Goal: Check status: Check status

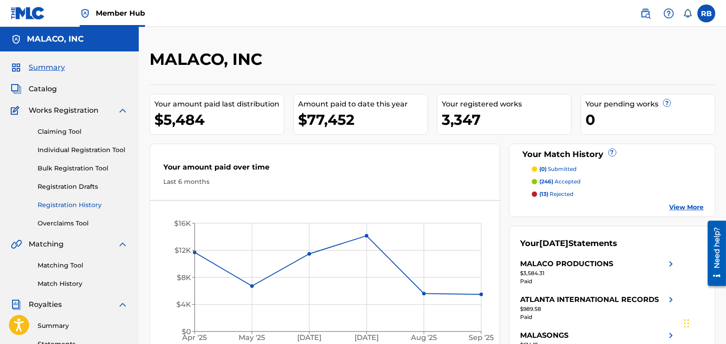
click at [56, 202] on link "Registration History" at bounding box center [83, 205] width 90 height 9
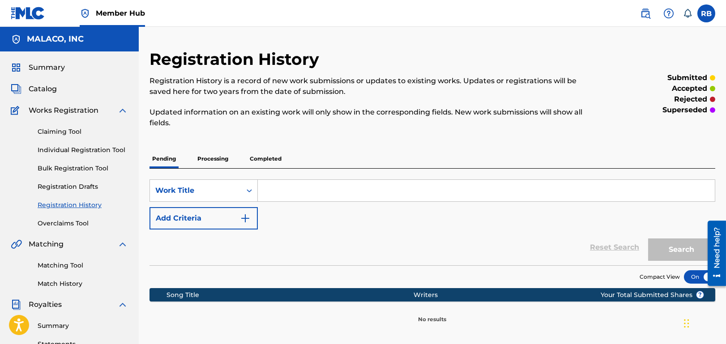
click at [212, 159] on p "Processing" at bounding box center [213, 159] width 36 height 19
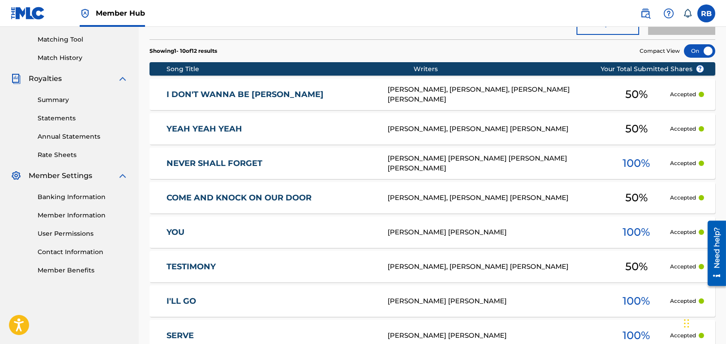
scroll to position [92, 0]
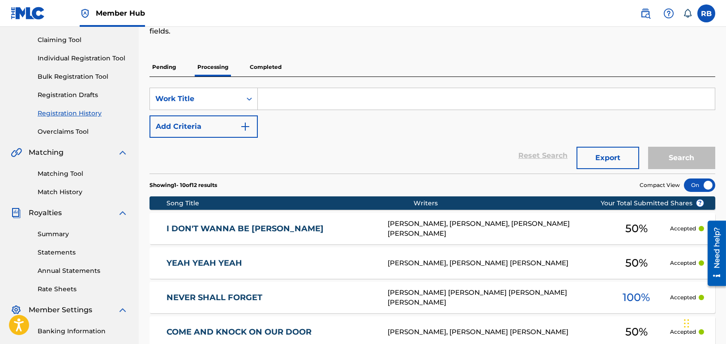
click at [263, 65] on p "Completed" at bounding box center [265, 67] width 37 height 19
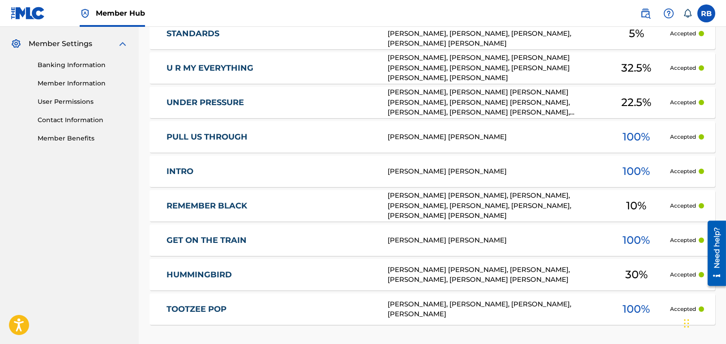
scroll to position [442, 0]
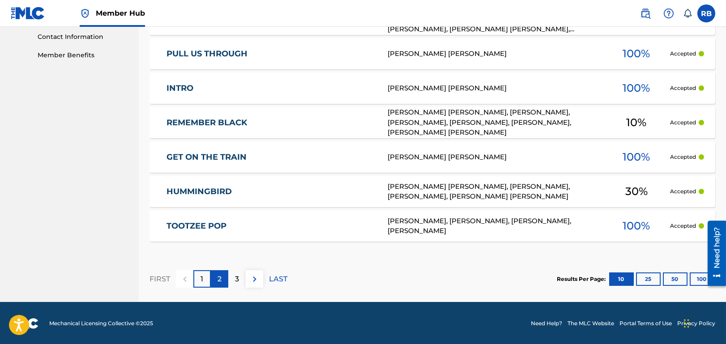
click at [221, 280] on p "2" at bounding box center [220, 279] width 4 height 11
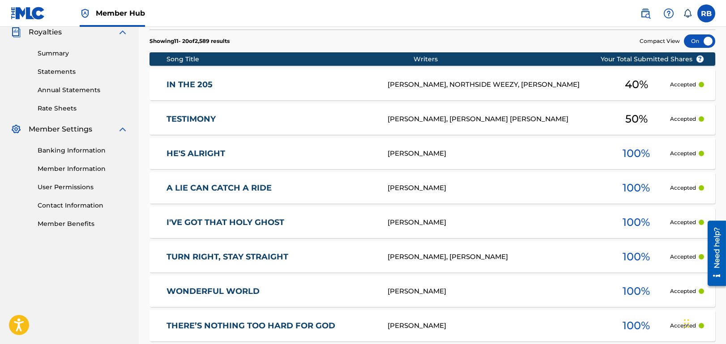
scroll to position [262, 0]
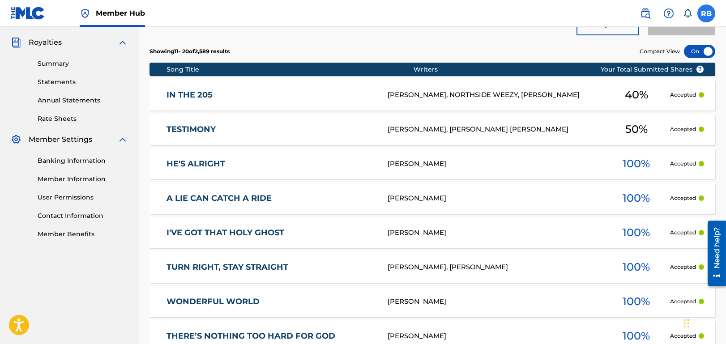
click at [704, 9] on label at bounding box center [707, 13] width 18 height 18
click at [707, 13] on input "RB Ronald Brown rbrown@malaco.com Notification Preferences Profile Log out" at bounding box center [707, 13] width 0 height 0
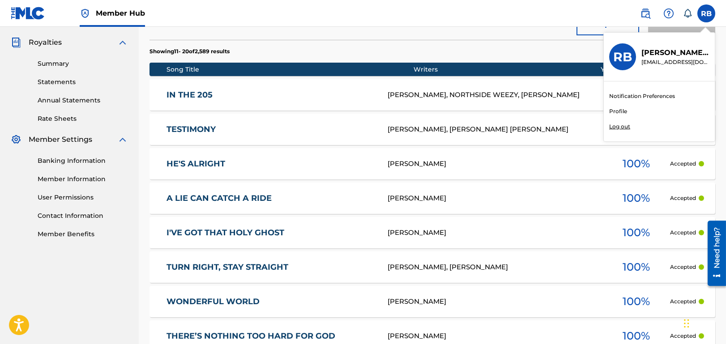
click at [619, 126] on p "Log out" at bounding box center [619, 127] width 21 height 8
click at [707, 13] on input "RB Ronald Brown rbrown@malaco.com Notification Preferences Profile Log out" at bounding box center [707, 13] width 0 height 0
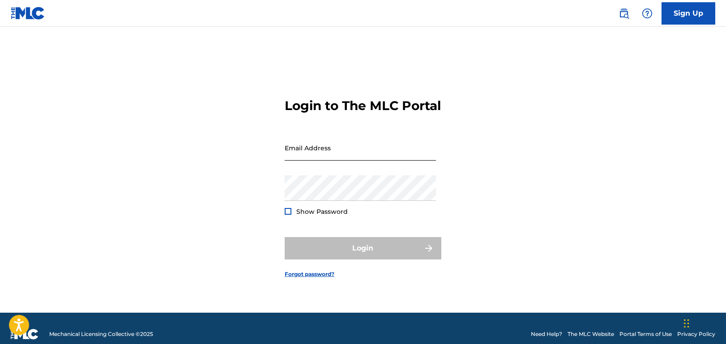
click at [394, 158] on input "Email Address" at bounding box center [360, 148] width 151 height 26
click at [525, 149] on div "Login to The MLC Portal Email Address Password Show Password Login Forgot passw…" at bounding box center [363, 181] width 627 height 264
click at [406, 161] on input "Email Address" at bounding box center [360, 148] width 151 height 26
click at [313, 159] on input "Email Address" at bounding box center [360, 148] width 151 height 26
paste input "[PERSON_NAME][EMAIL_ADDRESS][DOMAIN_NAME]"
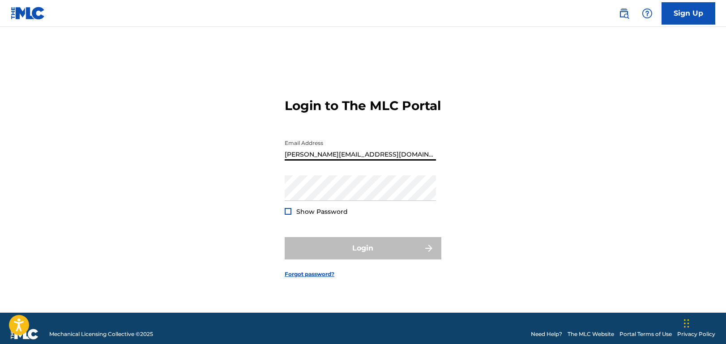
type input "[PERSON_NAME][EMAIL_ADDRESS][DOMAIN_NAME]"
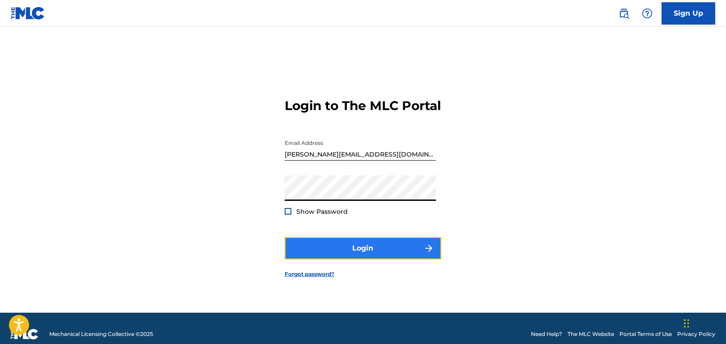
click at [307, 254] on button "Login" at bounding box center [363, 248] width 157 height 22
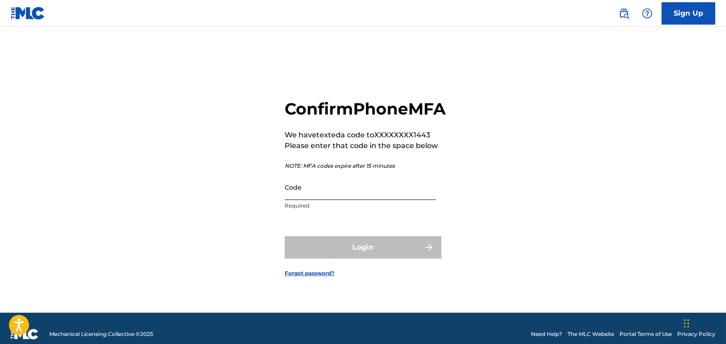
click at [305, 197] on input "Code" at bounding box center [360, 188] width 151 height 26
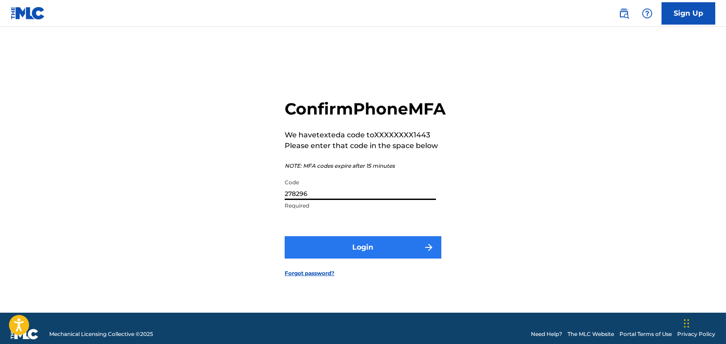
type input "278296"
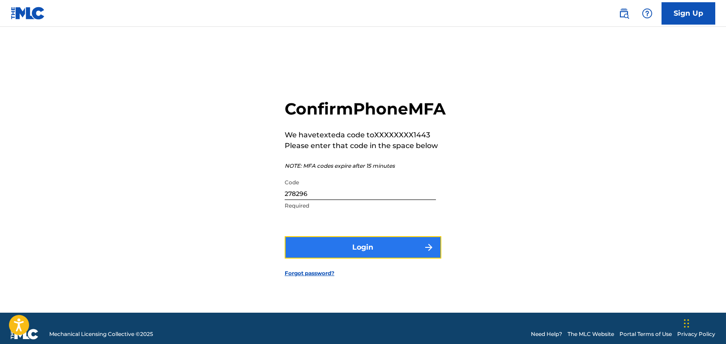
click at [375, 259] on button "Login" at bounding box center [363, 247] width 157 height 22
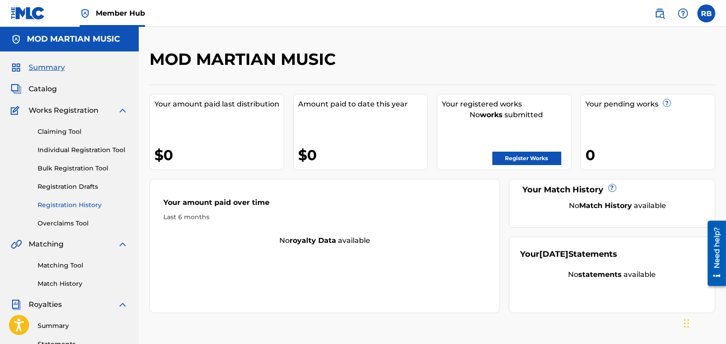
click at [74, 205] on link "Registration History" at bounding box center [83, 205] width 90 height 9
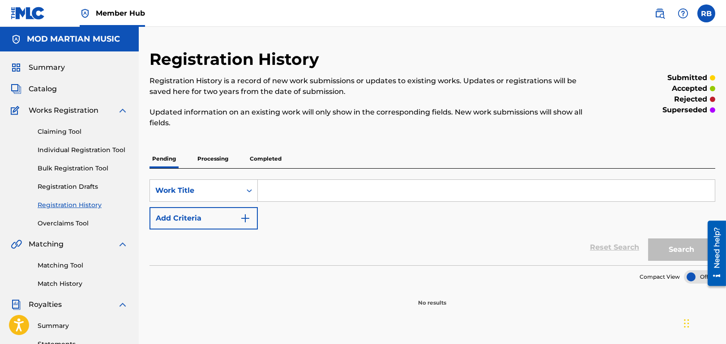
click at [210, 158] on p "Processing" at bounding box center [213, 159] width 36 height 19
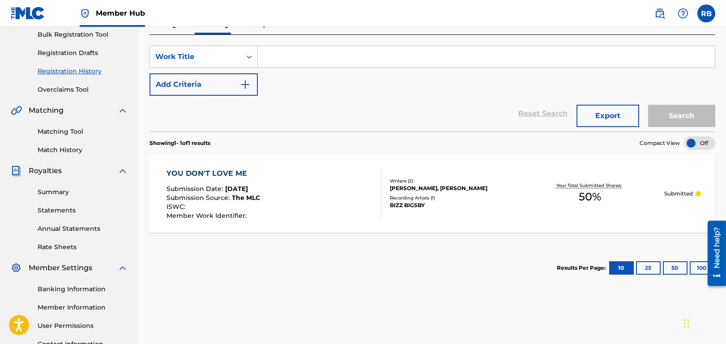
scroll to position [134, 0]
click at [228, 171] on div "YOU DON'T LOVE ME" at bounding box center [214, 173] width 94 height 11
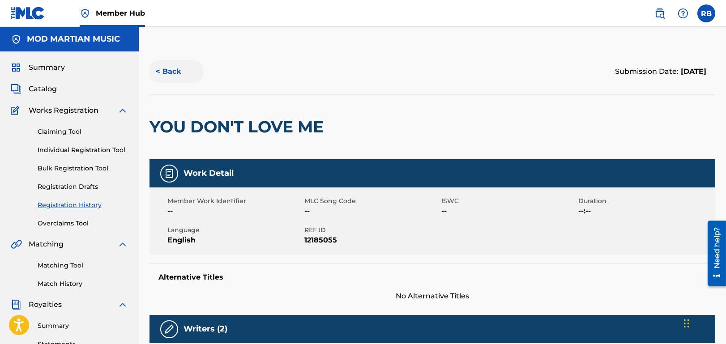
click at [174, 76] on button "< Back" at bounding box center [177, 71] width 54 height 22
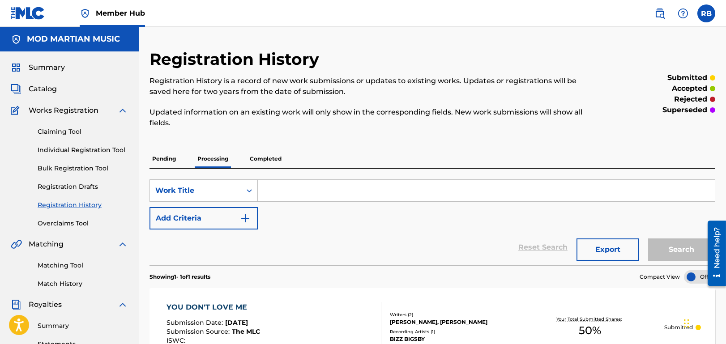
scroll to position [134, 0]
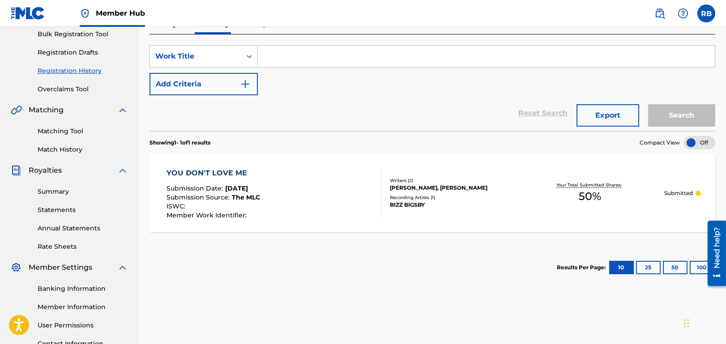
click at [294, 59] on input "Search Form" at bounding box center [486, 56] width 457 height 21
